Goal: Use online tool/utility: Utilize a website feature to perform a specific function

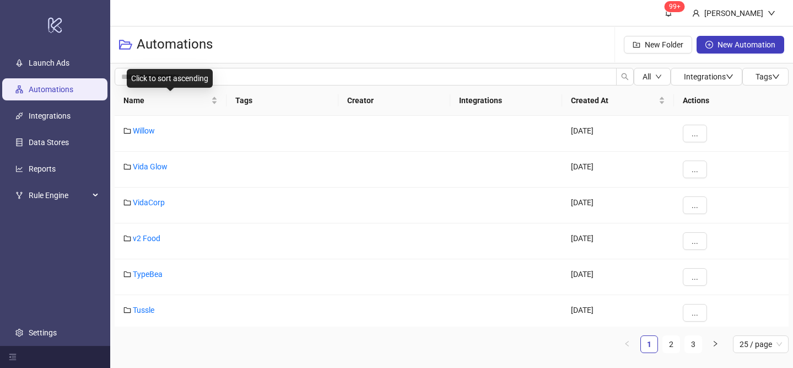
click at [214, 94] on div "Name" at bounding box center [171, 100] width 94 height 12
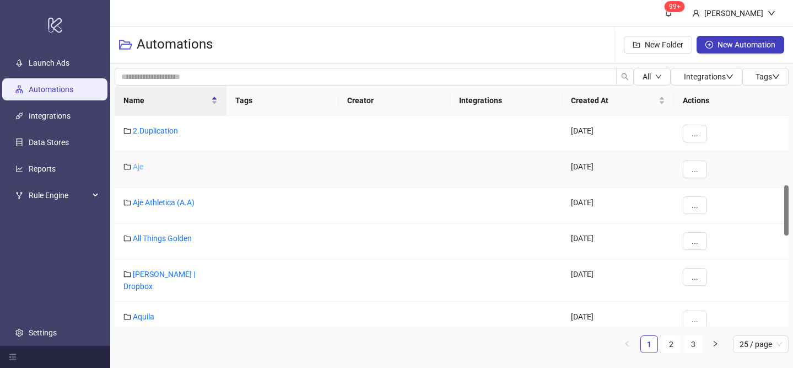
click at [136, 167] on link "Aje" at bounding box center [138, 166] width 10 height 9
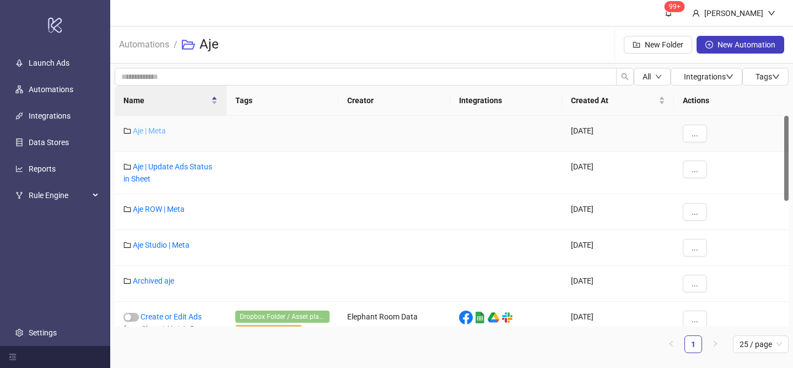
click at [158, 131] on link "Aje | Meta" at bounding box center [149, 130] width 33 height 9
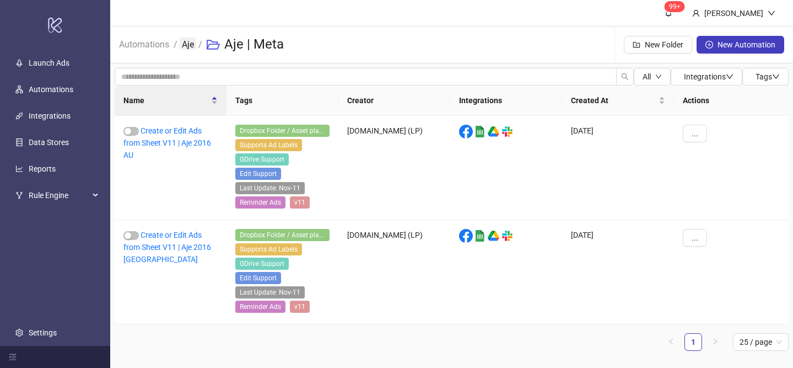
click at [187, 41] on link "Aje" at bounding box center [188, 43] width 17 height 12
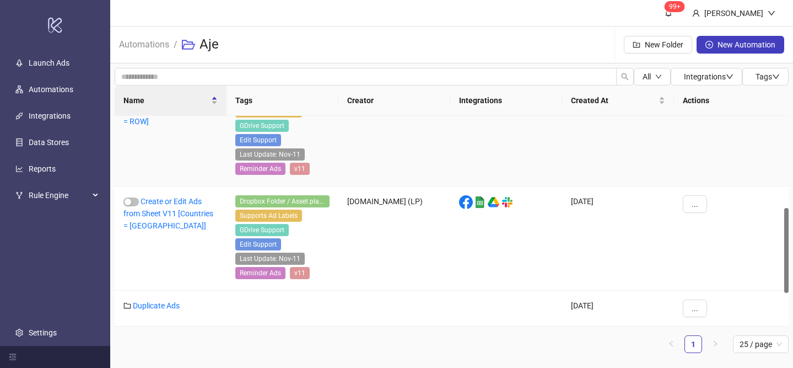
scroll to position [309, 0]
click at [158, 304] on link "Duplicate Ads" at bounding box center [156, 305] width 47 height 9
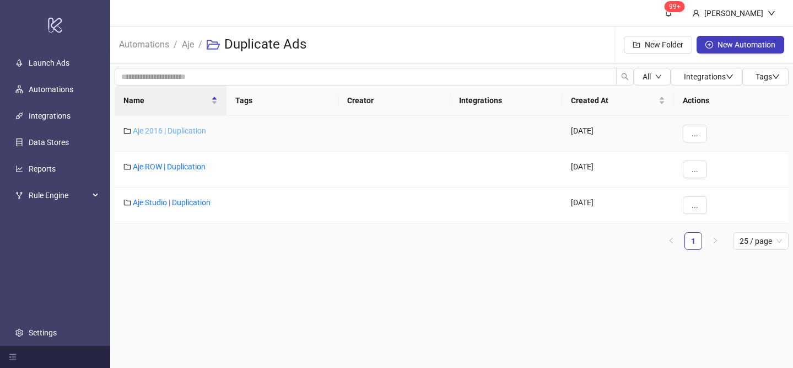
click at [184, 132] on link "Aje 2016 | Duplication" at bounding box center [169, 130] width 73 height 9
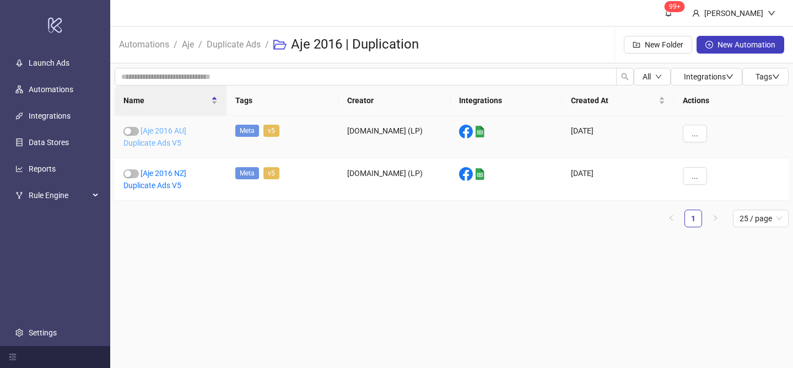
click at [177, 133] on link "[Aje 2016 AU] Duplicate Ads V5" at bounding box center [155, 136] width 63 height 21
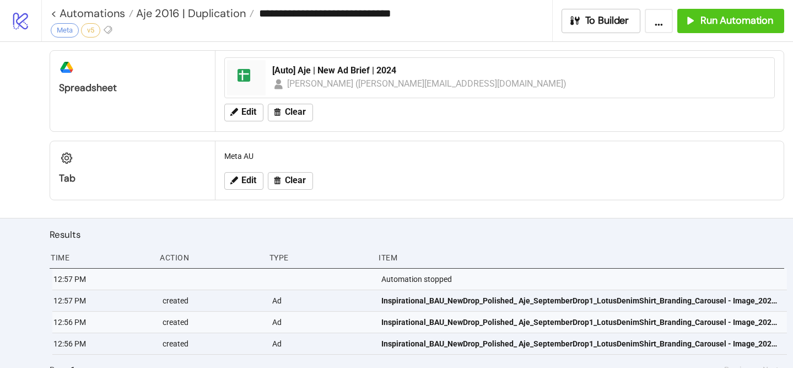
scroll to position [387, 0]
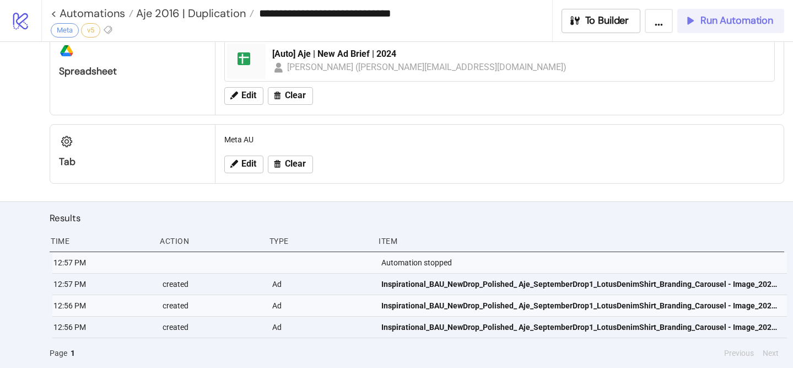
click at [742, 23] on span "Run Automation" at bounding box center [737, 20] width 73 height 13
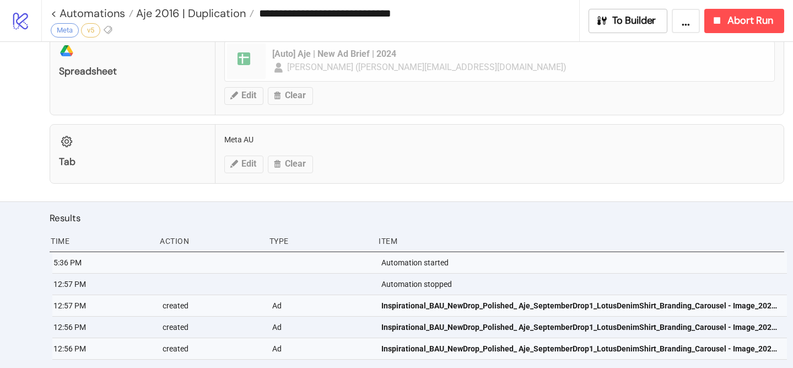
scroll to position [408, 0]
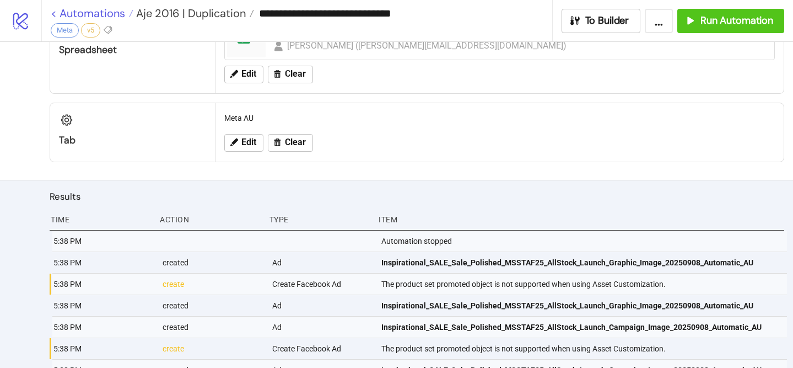
click at [100, 13] on link "< Automations" at bounding box center [92, 13] width 83 height 11
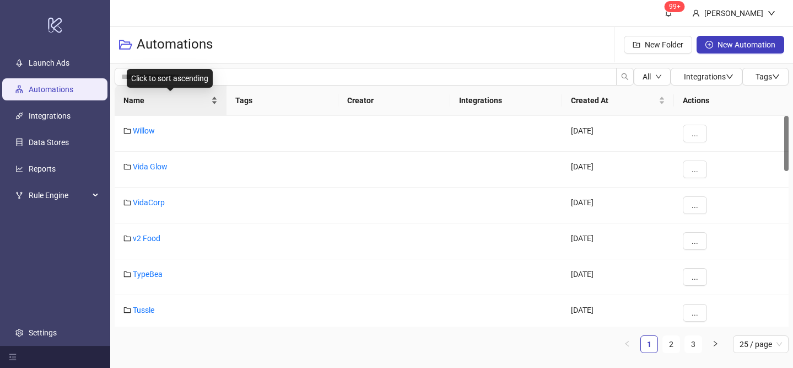
click at [214, 96] on div "Name" at bounding box center [171, 100] width 94 height 12
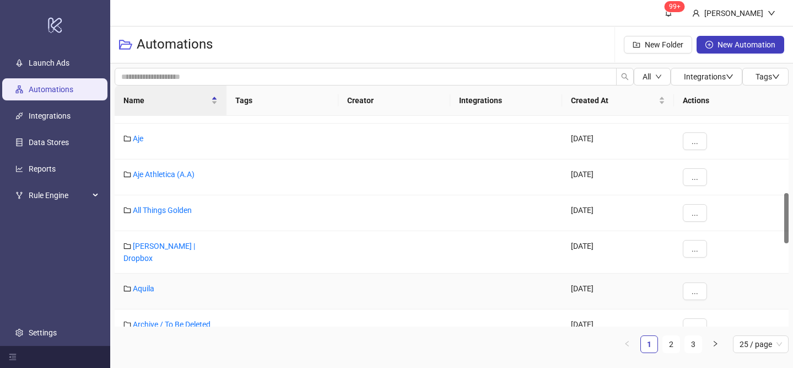
scroll to position [322, 0]
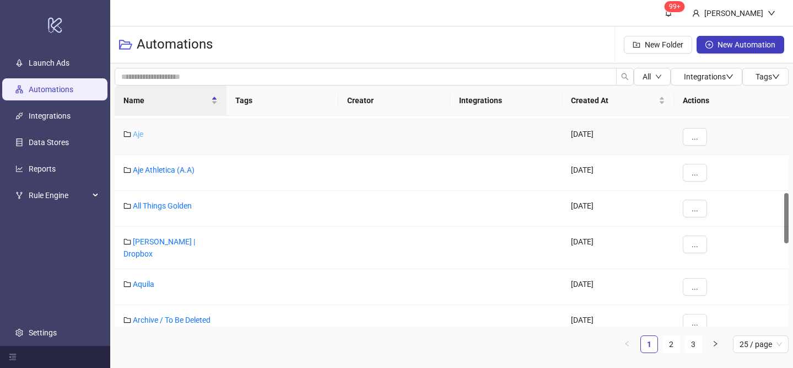
click at [140, 137] on link "Aje" at bounding box center [138, 134] width 10 height 9
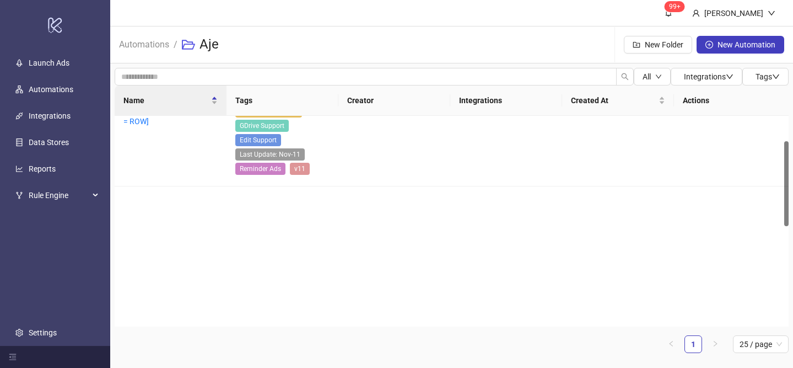
scroll to position [62, 0]
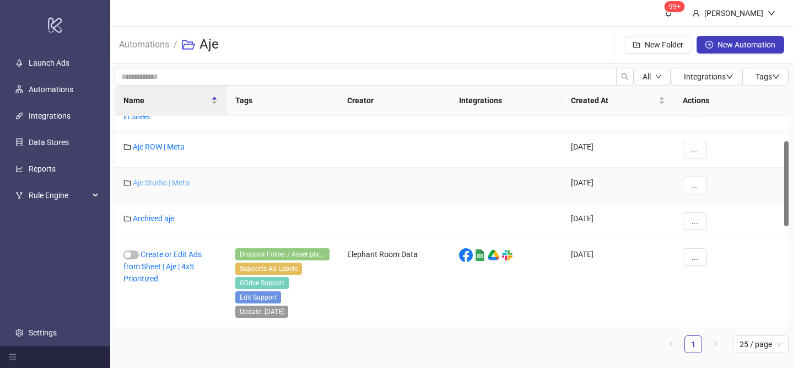
click at [170, 180] on link "Aje Studio | Meta" at bounding box center [161, 182] width 57 height 9
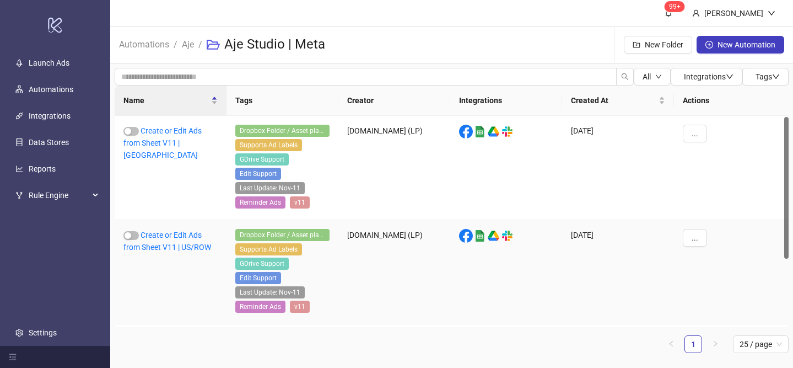
scroll to position [102, 0]
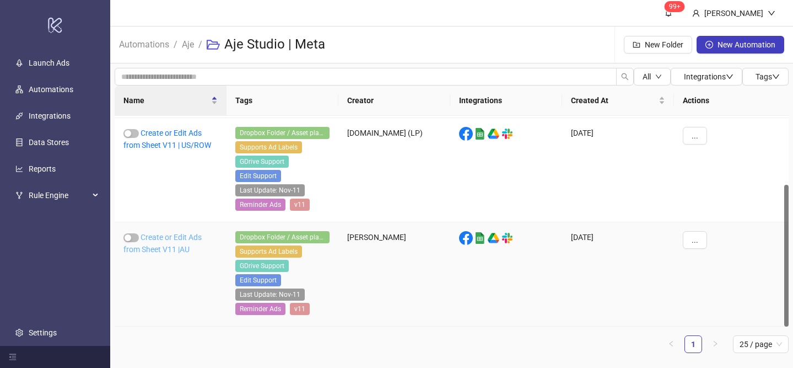
click at [171, 244] on link "Create or Edit Ads from Sheet V11 |AU" at bounding box center [163, 243] width 78 height 21
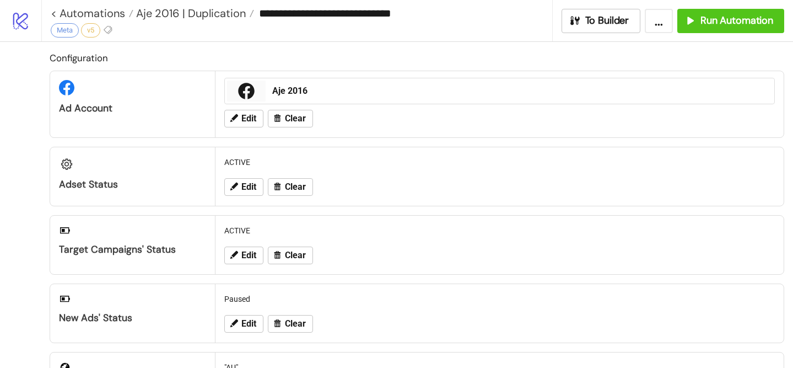
type input "**********"
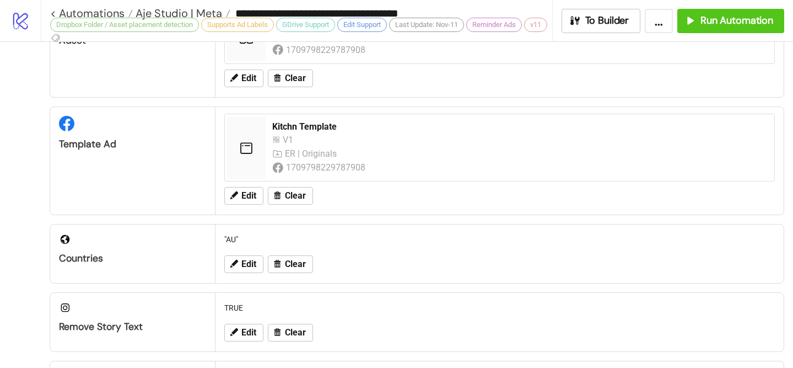
scroll to position [103, 0]
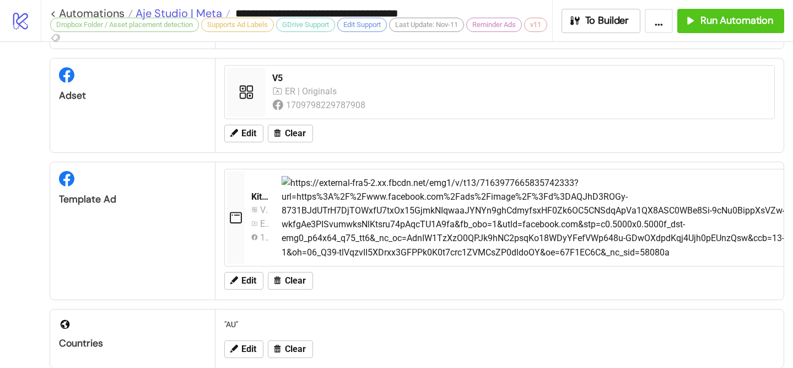
click at [176, 11] on span "Aje Studio | Meta" at bounding box center [177, 13] width 89 height 14
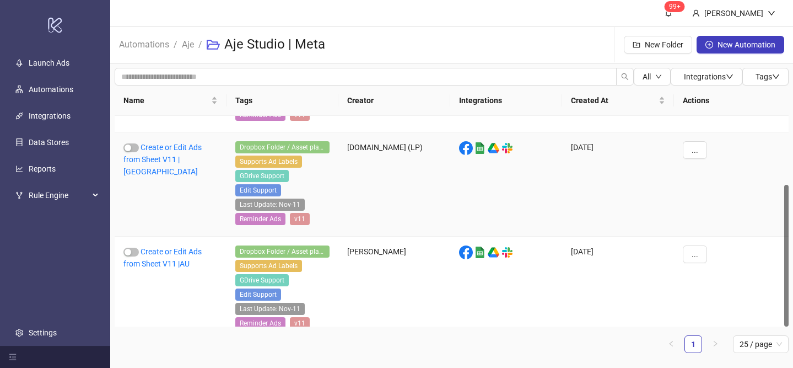
scroll to position [102, 0]
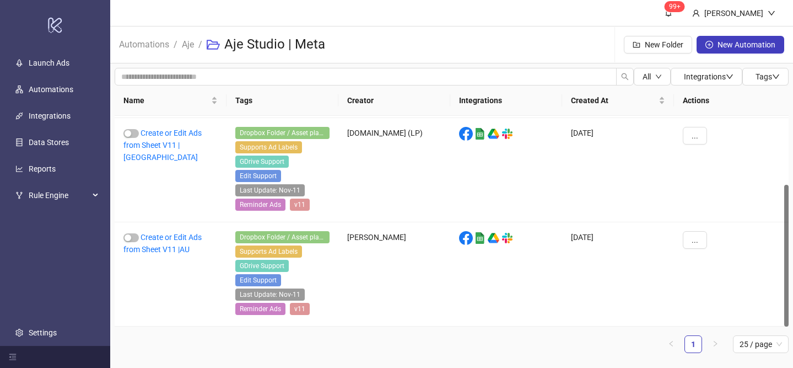
click at [191, 51] on span "Aje" at bounding box center [188, 44] width 12 height 14
click at [190, 46] on link "Aje" at bounding box center [188, 43] width 17 height 12
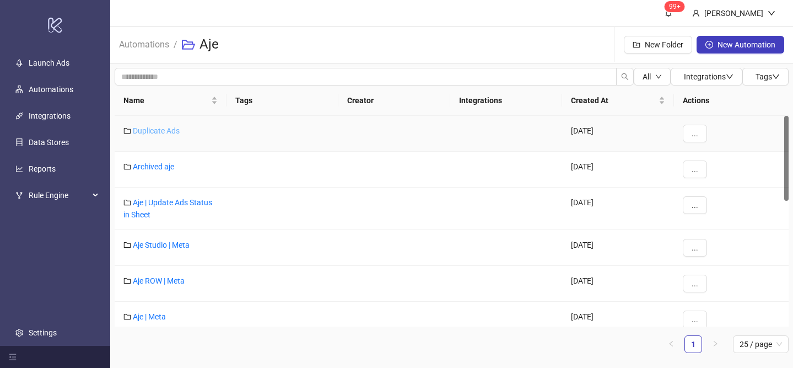
click at [170, 130] on link "Duplicate Ads" at bounding box center [156, 130] width 47 height 9
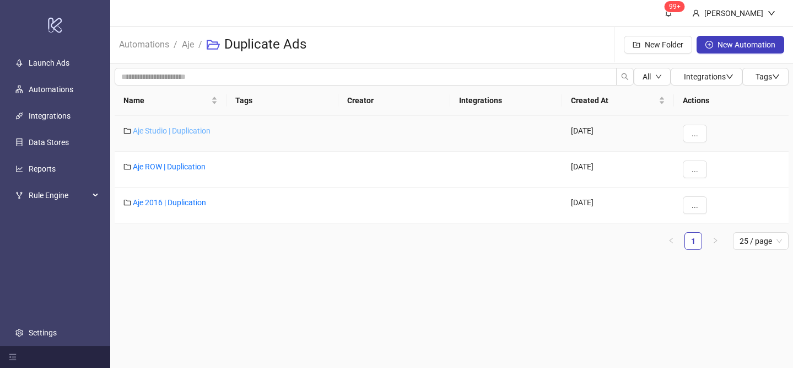
click at [187, 127] on link "Aje Studio | Duplication" at bounding box center [172, 130] width 78 height 9
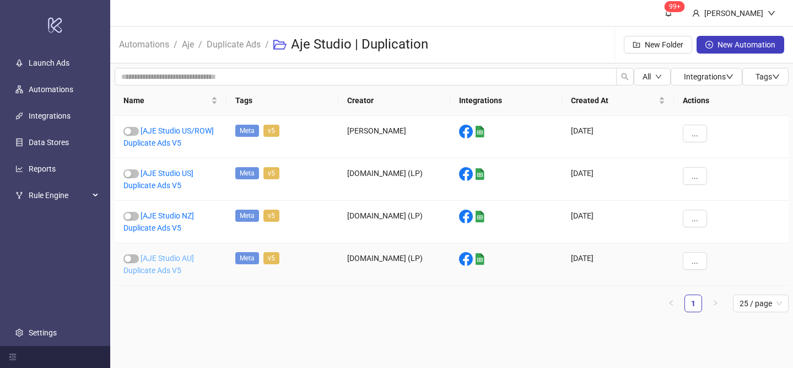
click at [179, 261] on link "[AJE Studio AU] Duplicate Ads V5" at bounding box center [159, 264] width 71 height 21
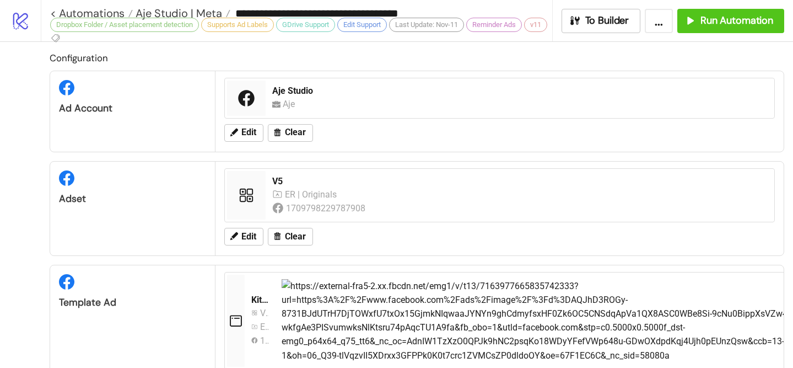
type input "**********"
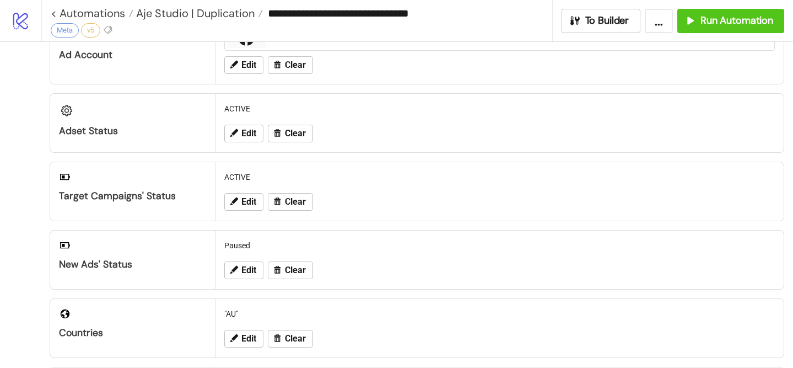
scroll to position [56, 0]
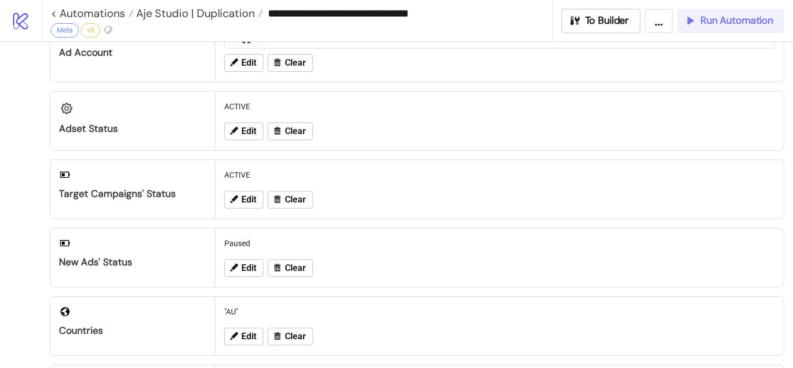
click at [704, 24] on span "Run Automation" at bounding box center [737, 20] width 73 height 13
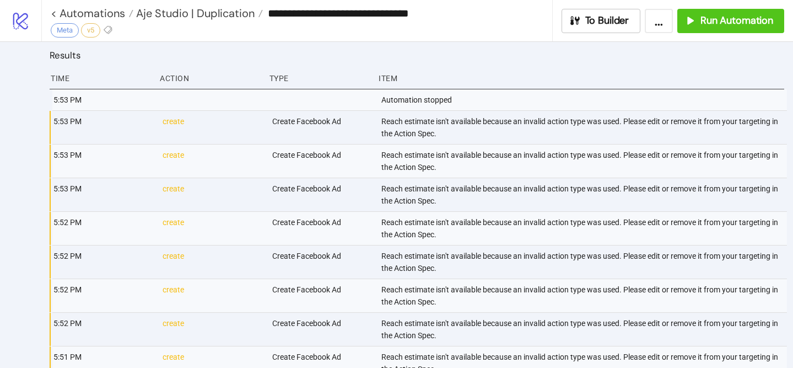
scroll to position [656, 0]
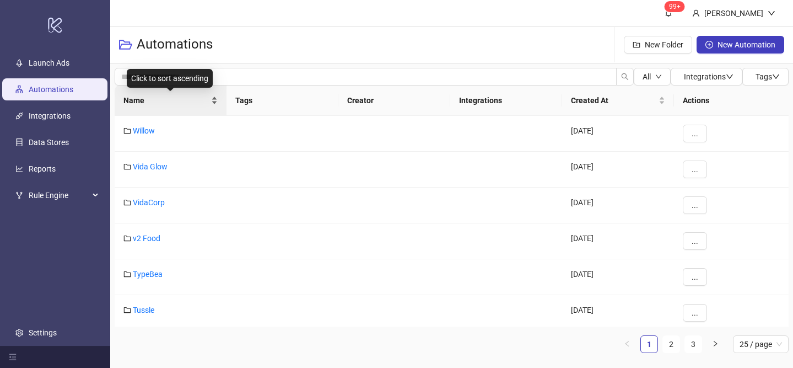
click at [214, 95] on div "Name" at bounding box center [171, 100] width 94 height 12
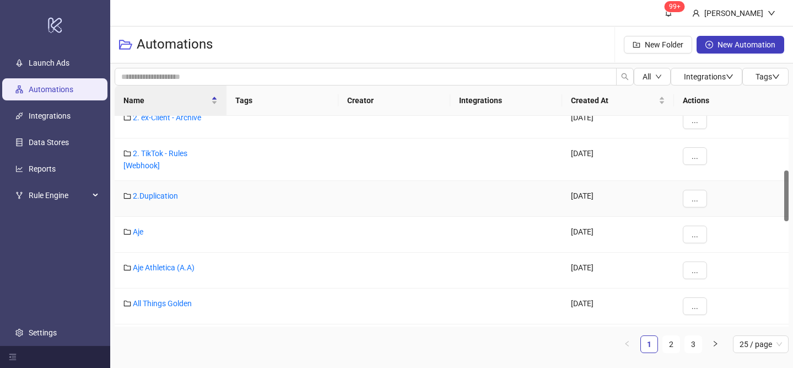
scroll to position [227, 0]
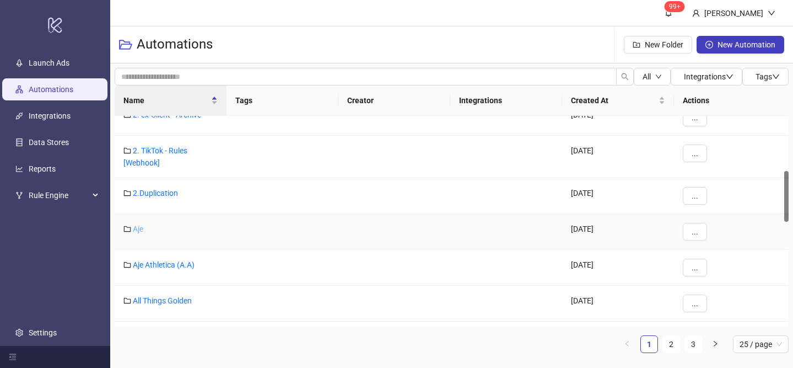
click at [139, 230] on link "Aje" at bounding box center [138, 228] width 10 height 9
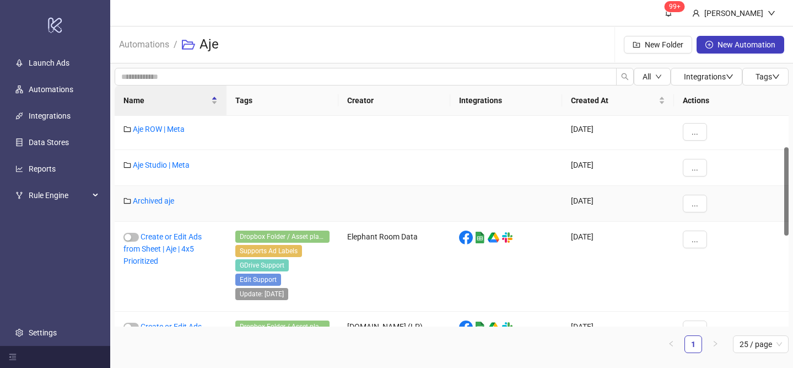
scroll to position [292, 0]
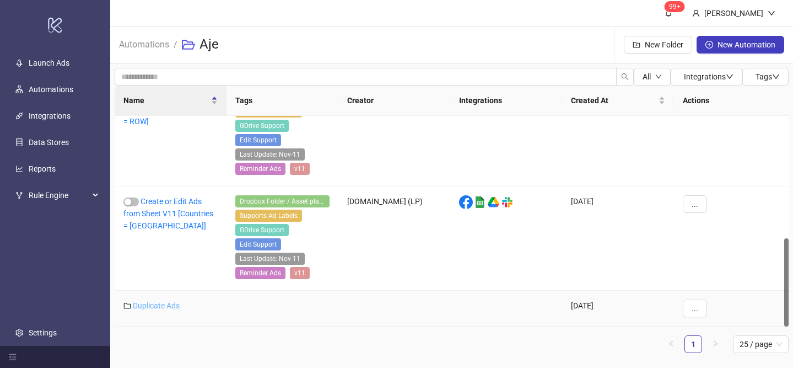
click at [163, 309] on link "Duplicate Ads" at bounding box center [156, 305] width 47 height 9
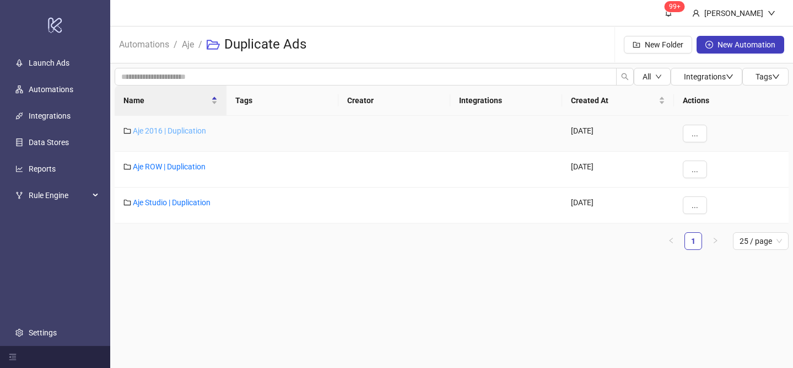
click at [189, 131] on link "Aje 2016 | Duplication" at bounding box center [169, 130] width 73 height 9
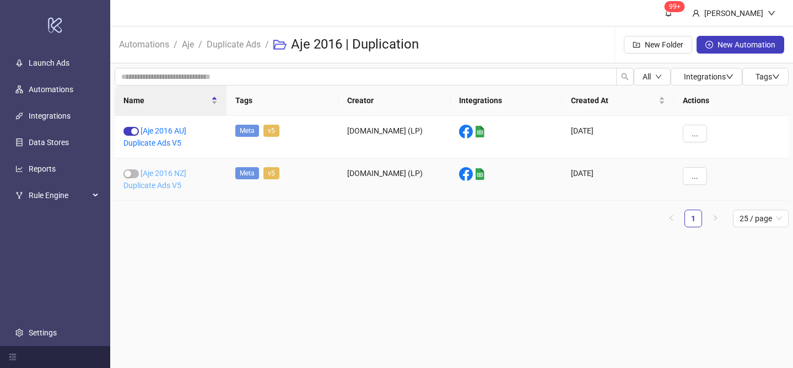
click at [176, 181] on link "[Aje 2016 NZ] Duplicate Ads V5" at bounding box center [155, 179] width 63 height 21
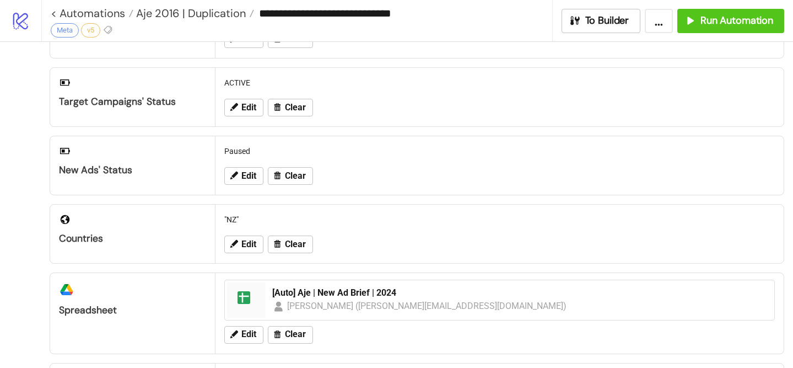
scroll to position [219, 0]
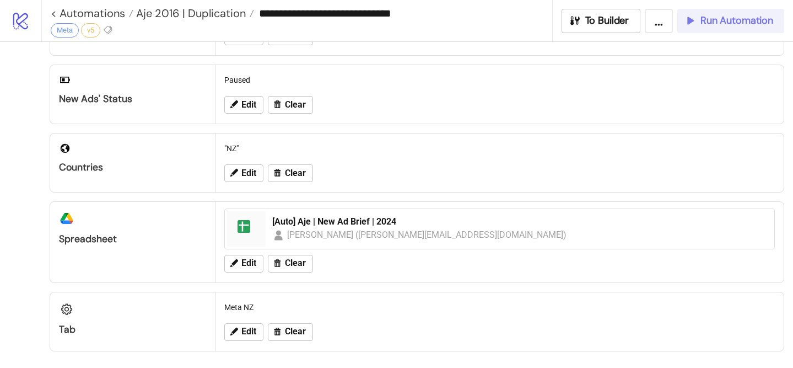
click at [728, 15] on span "Run Automation" at bounding box center [737, 20] width 73 height 13
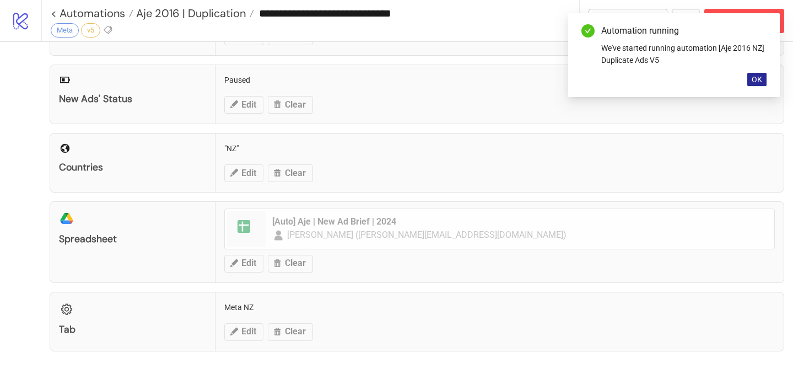
click at [763, 79] on button "OK" at bounding box center [757, 79] width 19 height 13
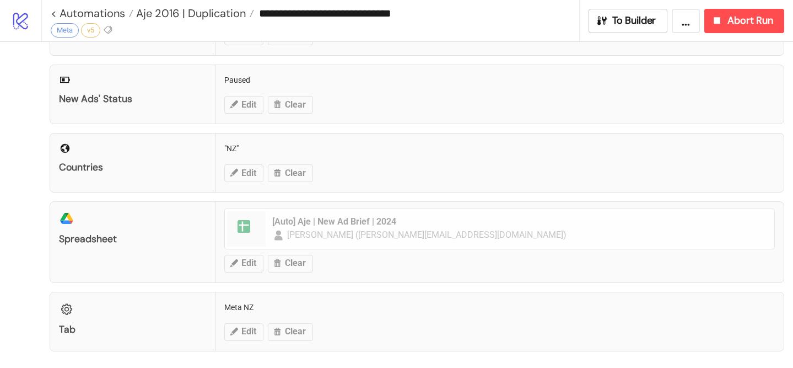
click at [751, 35] on div "**********" at bounding box center [417, 20] width 752 height 41
click at [751, 28] on button "Abort Run" at bounding box center [745, 21] width 80 height 24
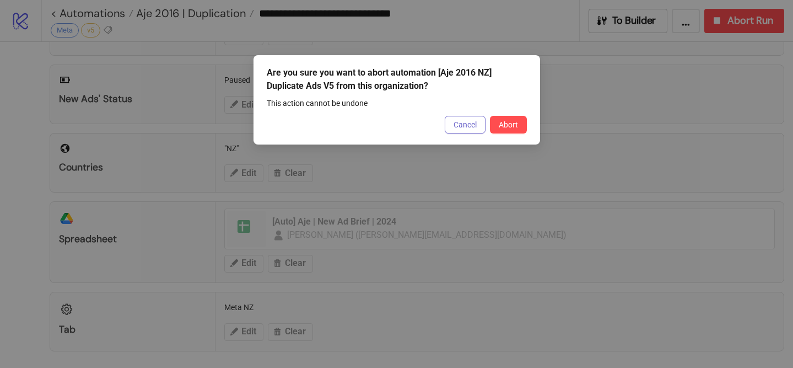
click at [469, 124] on span "Cancel" at bounding box center [465, 124] width 23 height 9
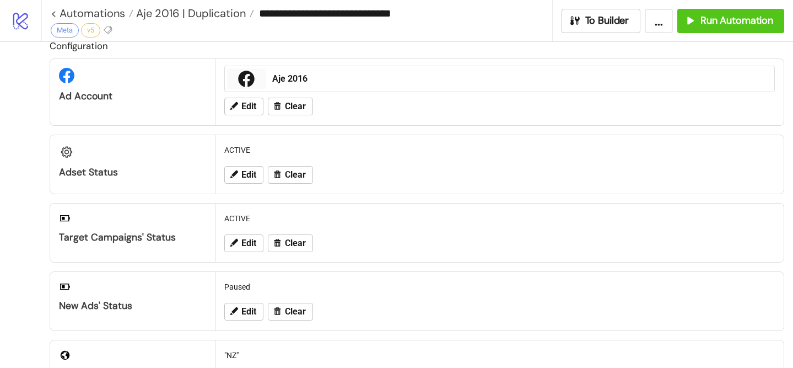
scroll to position [0, 0]
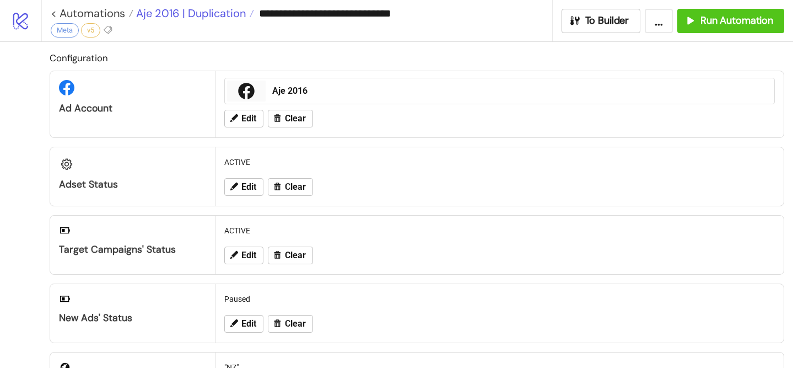
click at [171, 11] on span "Aje 2016 | Duplication" at bounding box center [189, 13] width 112 height 14
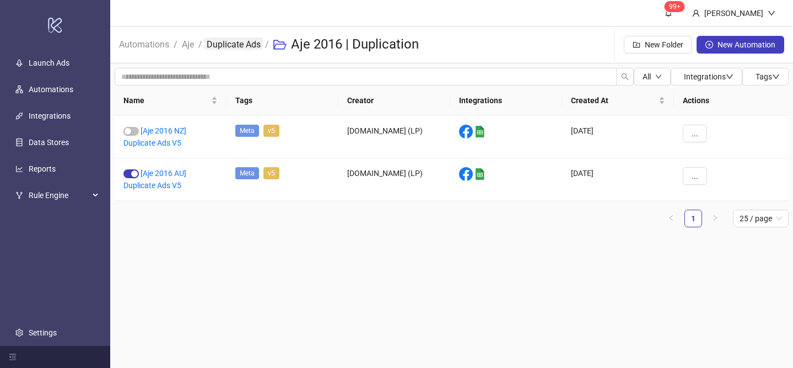
click at [227, 45] on link "Duplicate Ads" at bounding box center [234, 43] width 58 height 12
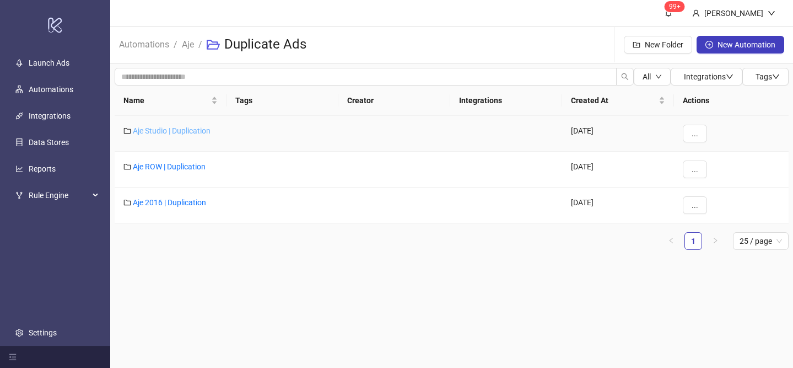
click at [179, 132] on link "Aje Studio | Duplication" at bounding box center [172, 130] width 78 height 9
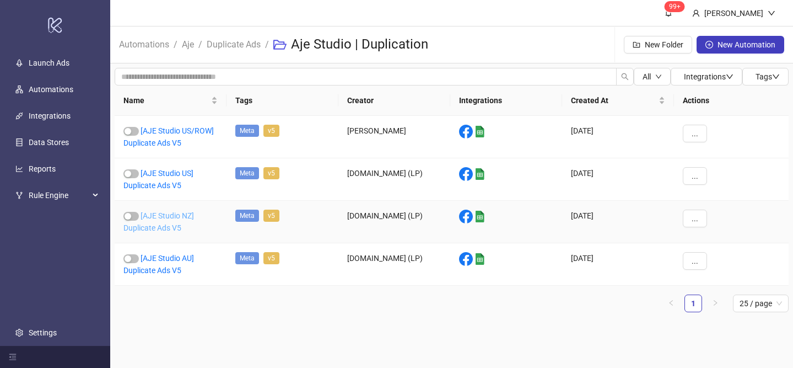
click at [168, 223] on link "[AJE Studio NZ] Duplicate Ads V5" at bounding box center [159, 221] width 71 height 21
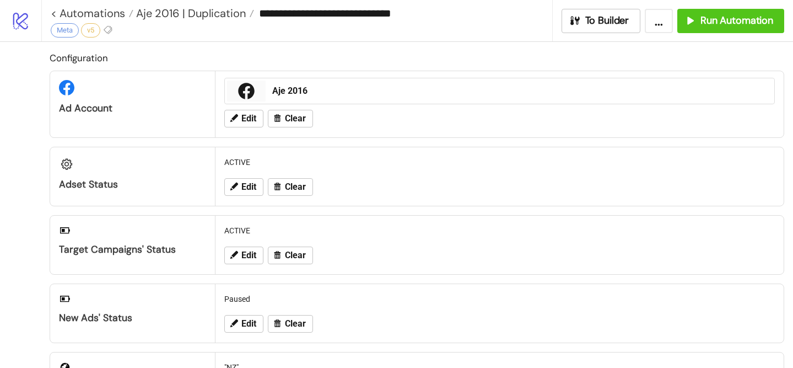
type input "**********"
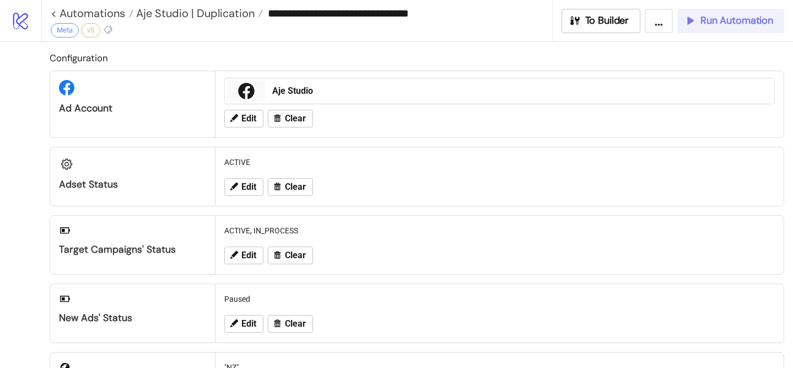
click at [702, 19] on span "Run Automation" at bounding box center [737, 20] width 73 height 13
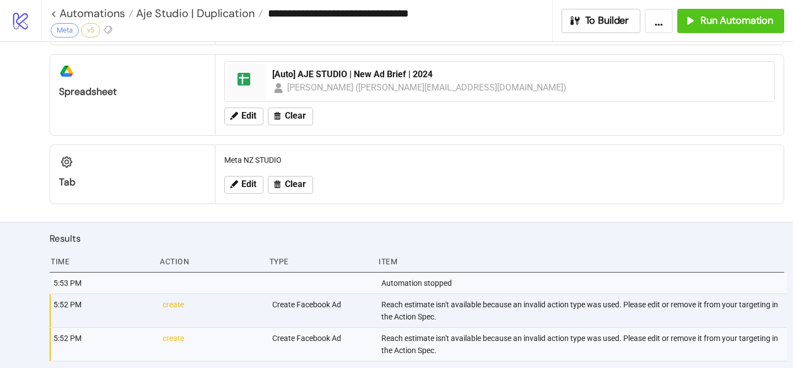
scroll to position [454, 0]
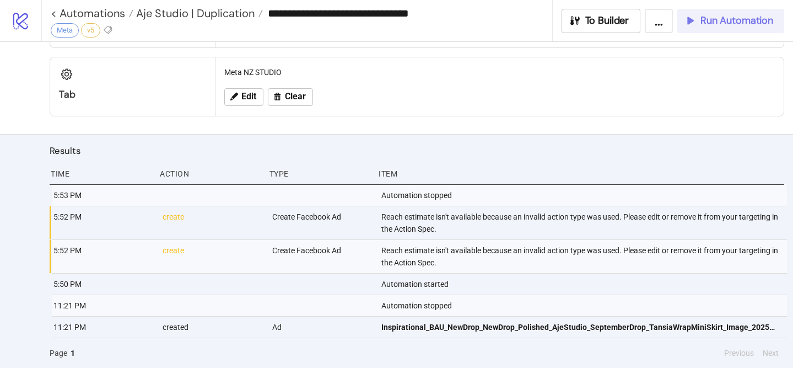
click at [701, 18] on span "Run Automation" at bounding box center [737, 20] width 73 height 13
